Goal: Task Accomplishment & Management: Use online tool/utility

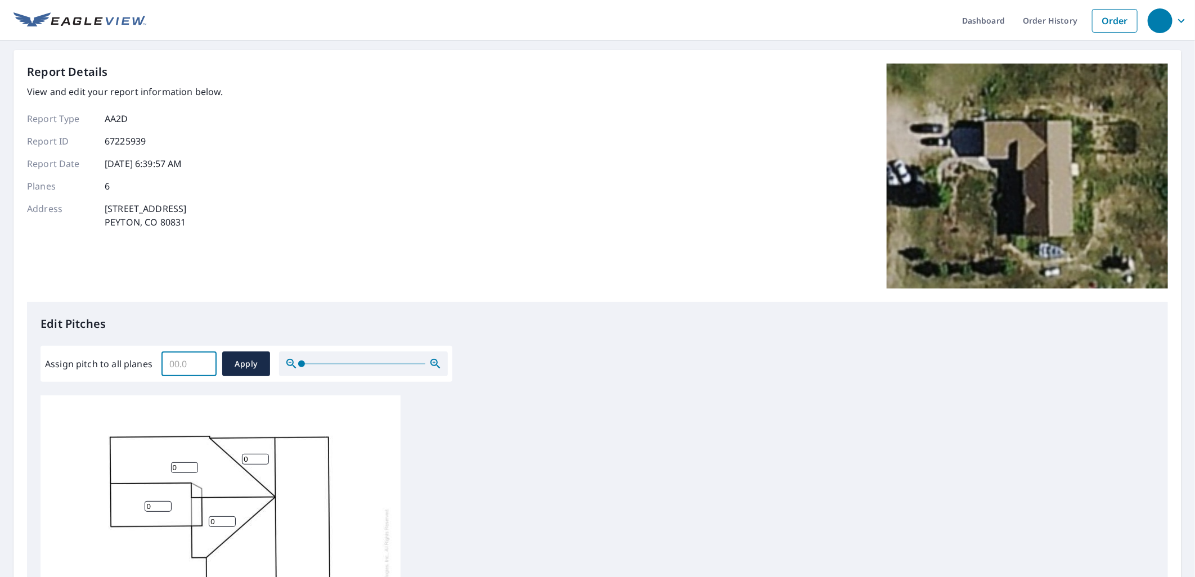
click at [205, 355] on input "Assign pitch to all planes" at bounding box center [188, 364] width 55 height 32
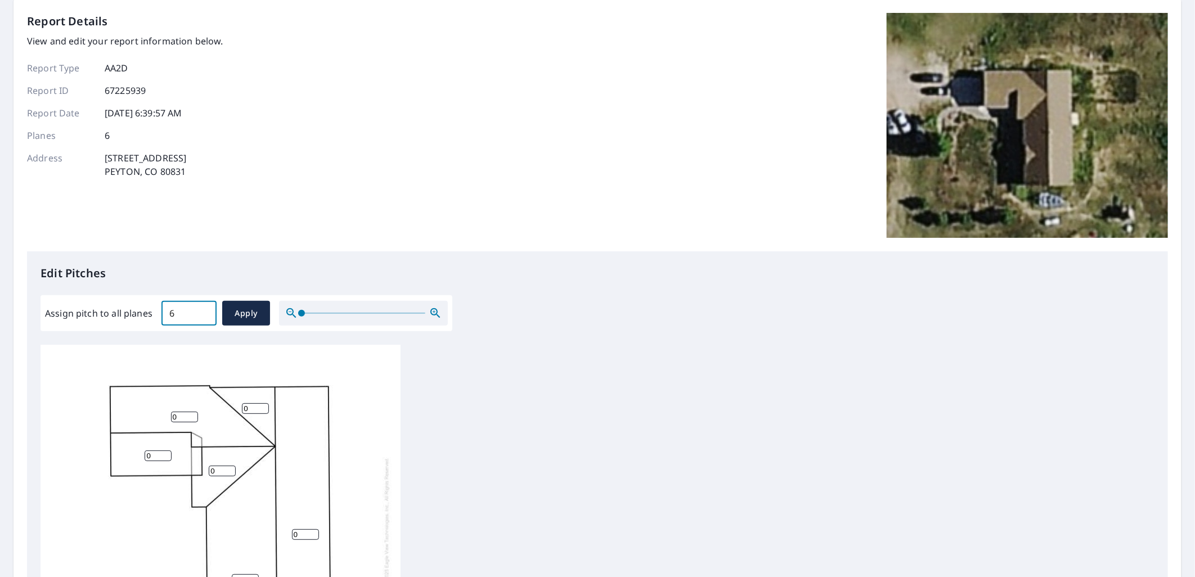
scroll to position [125, 0]
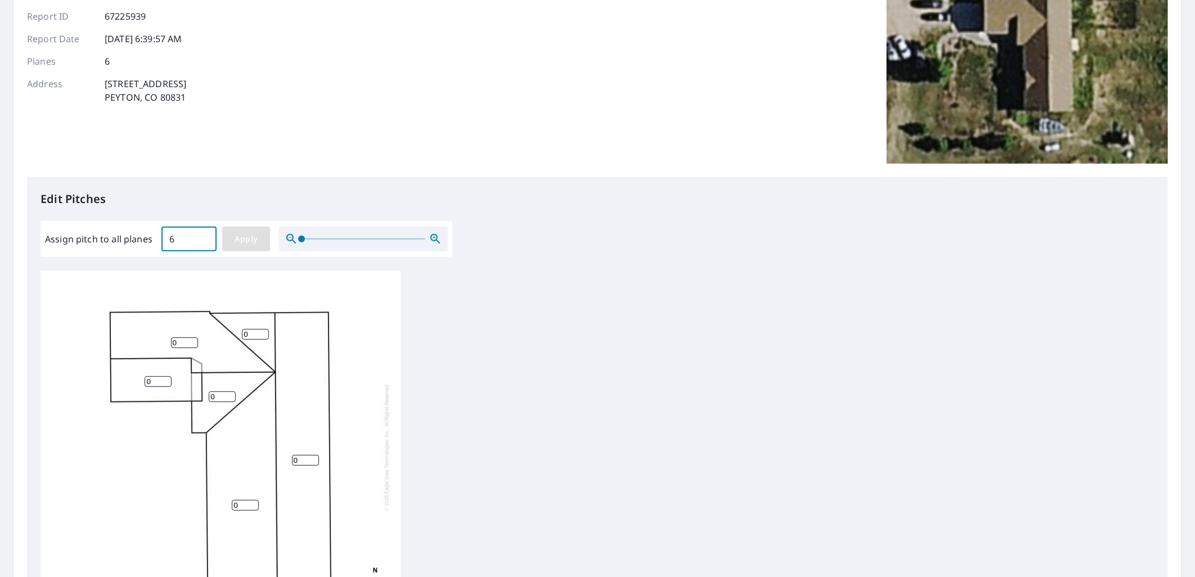
type input "6"
click at [253, 239] on span "Apply" at bounding box center [246, 239] width 30 height 14
type input "6"
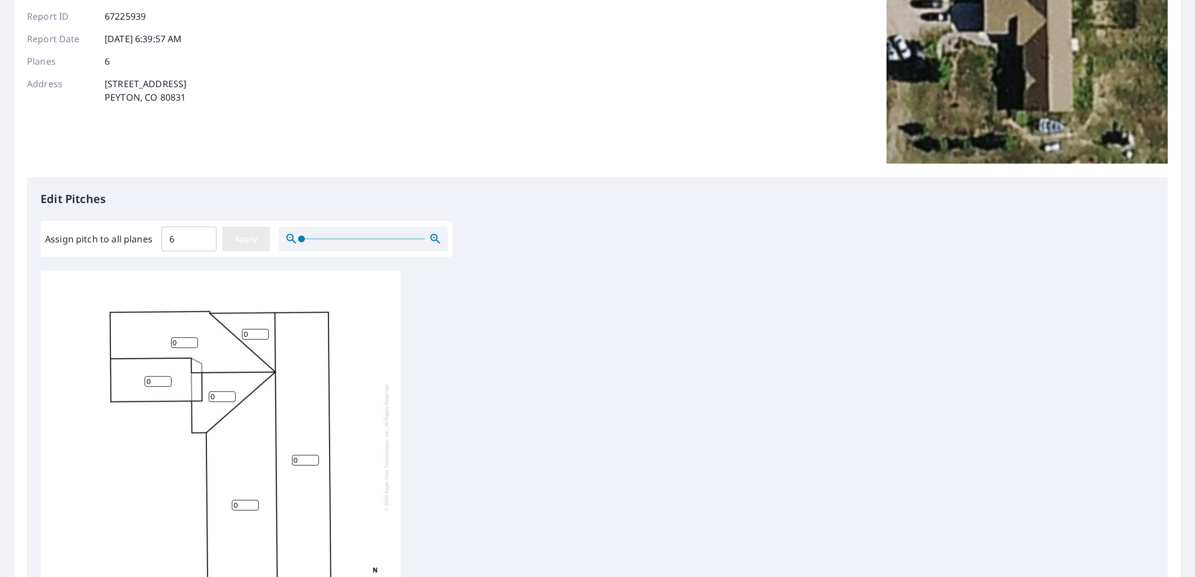
type input "6"
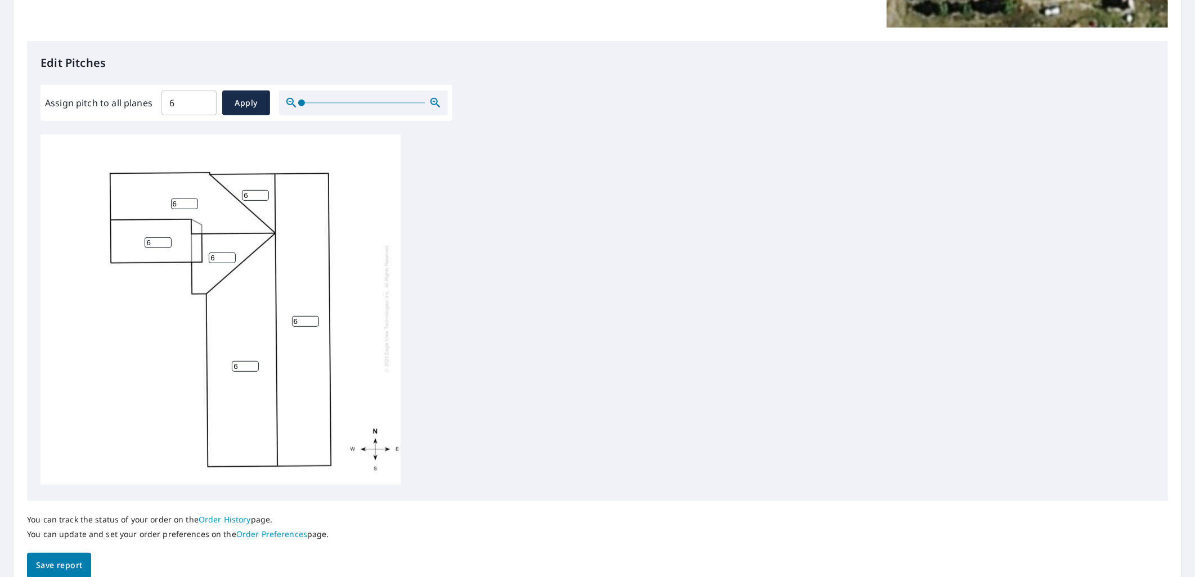
scroll to position [312, 0]
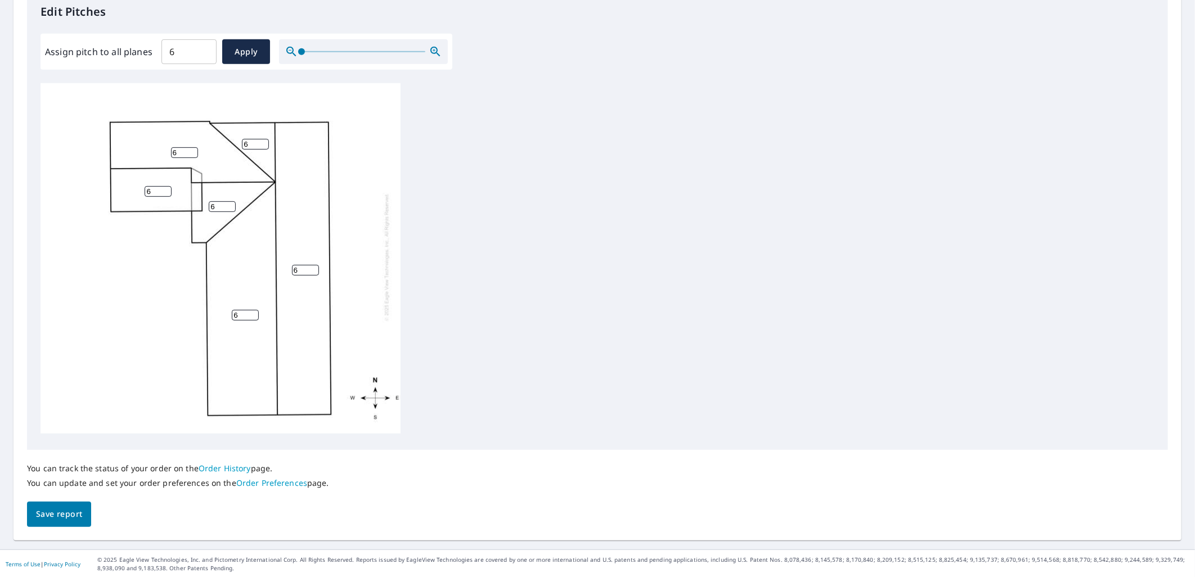
click at [77, 511] on span "Save report" at bounding box center [59, 514] width 46 height 14
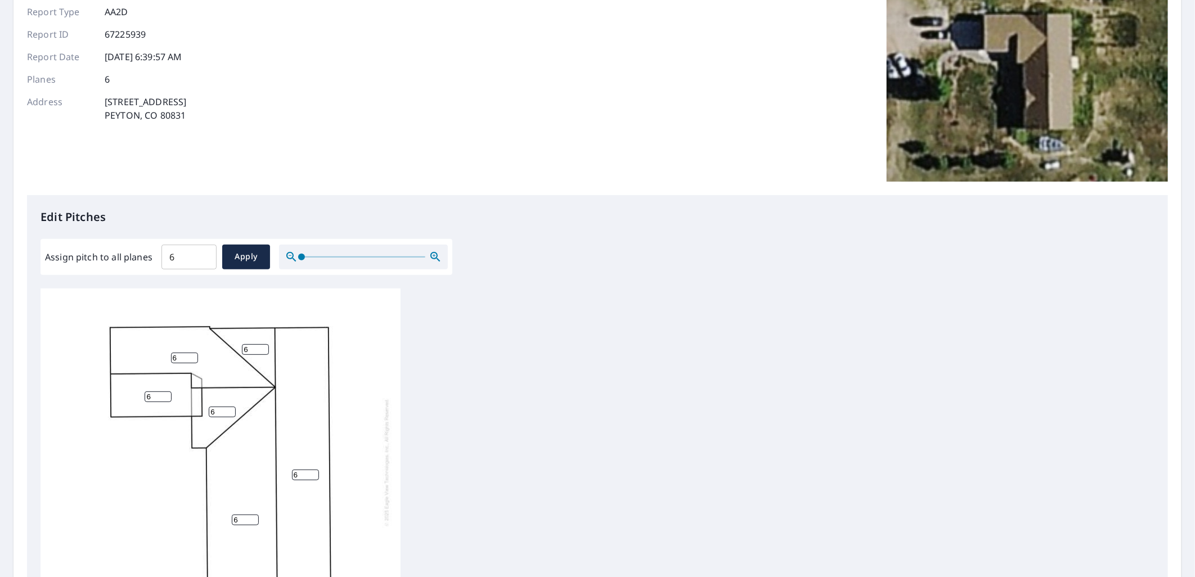
scroll to position [0, 0]
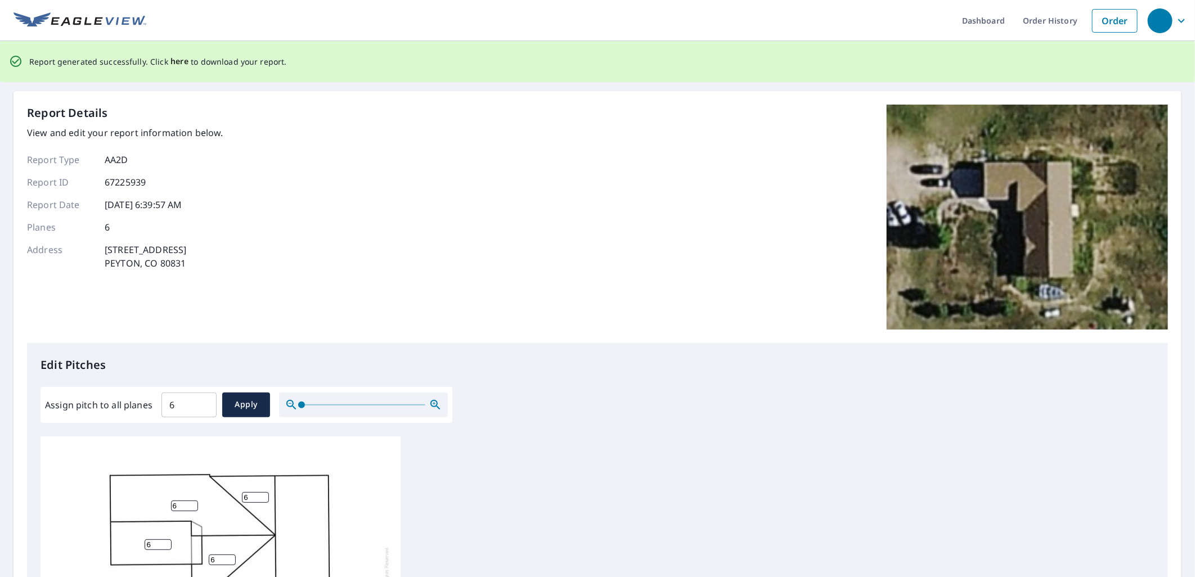
click at [178, 59] on span "here" at bounding box center [179, 62] width 19 height 14
